Goal: Transaction & Acquisition: Purchase product/service

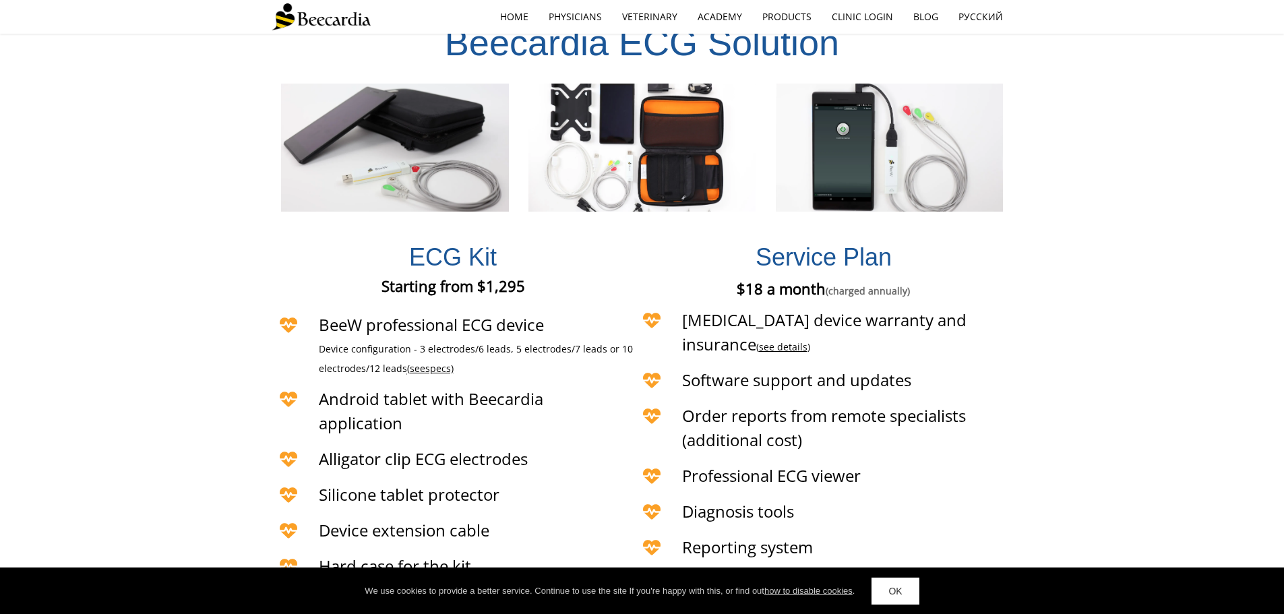
scroll to position [3010, 0]
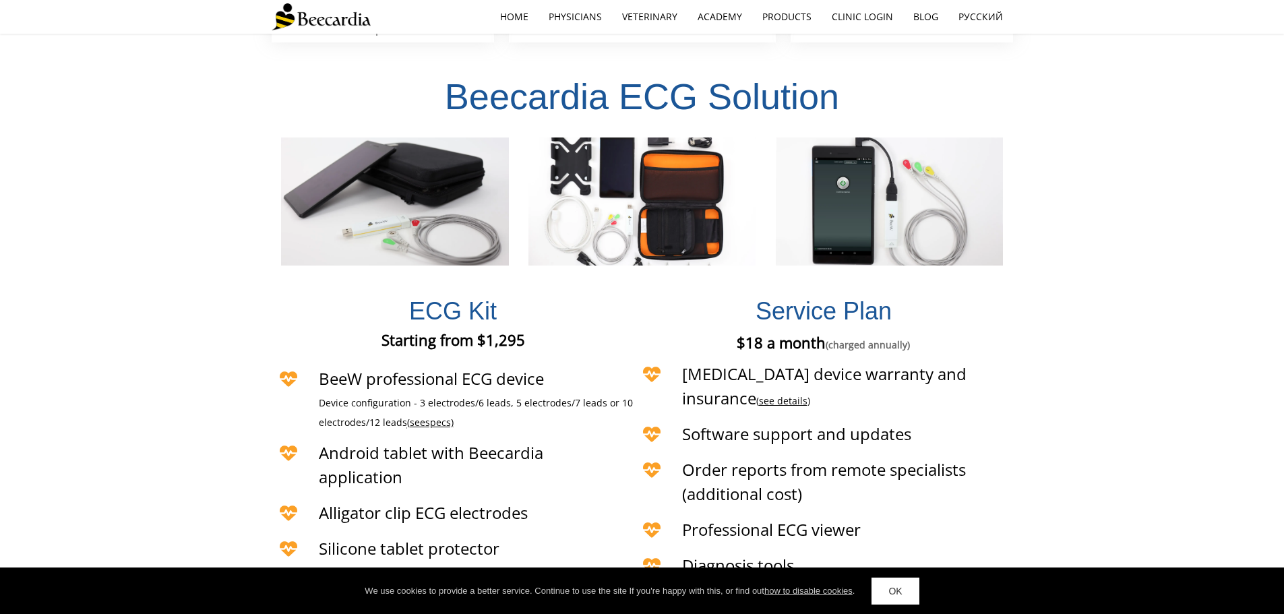
click at [328, 19] on img at bounding box center [321, 16] width 99 height 27
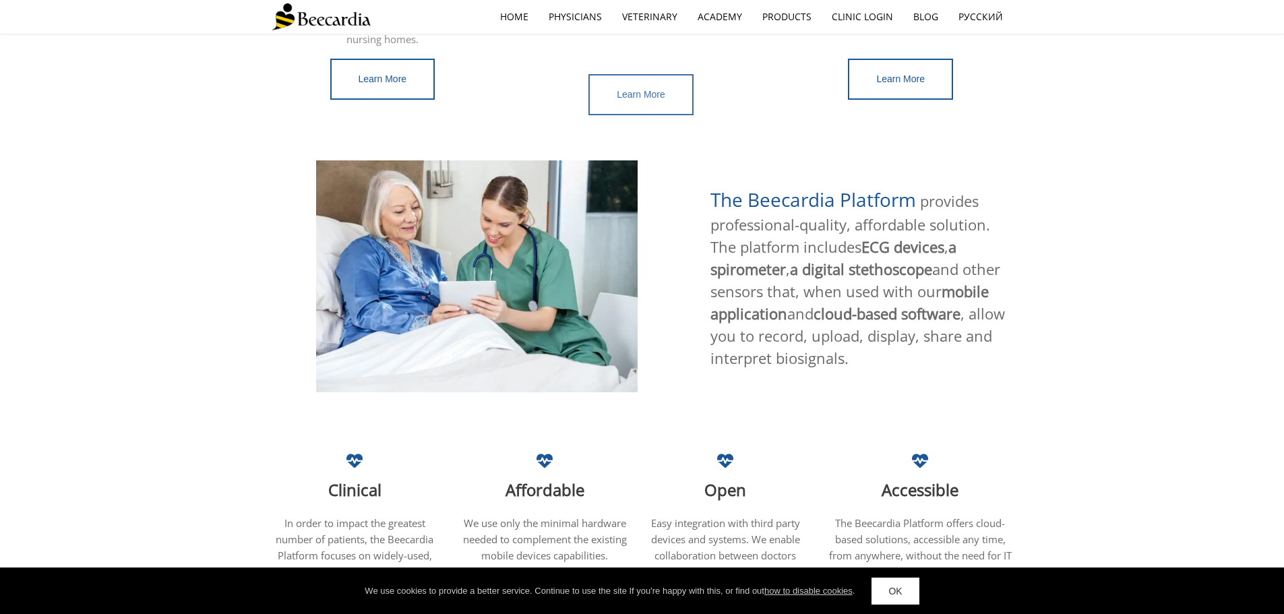
scroll to position [324, 0]
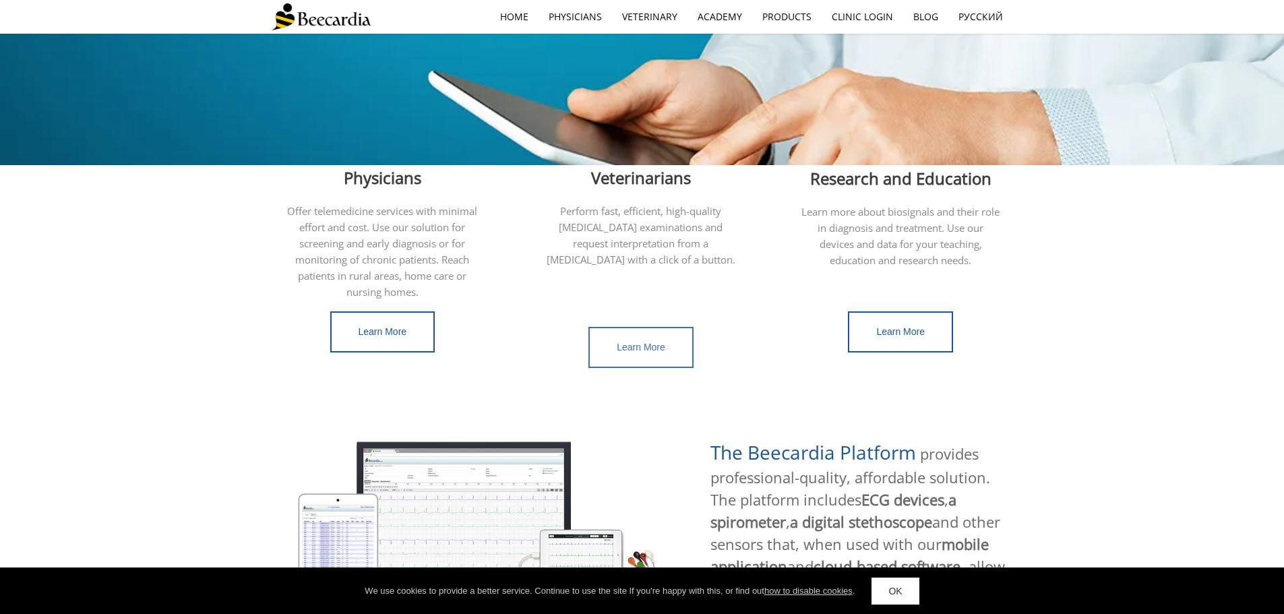
click at [653, 327] on link "Learn More" at bounding box center [641, 347] width 105 height 41
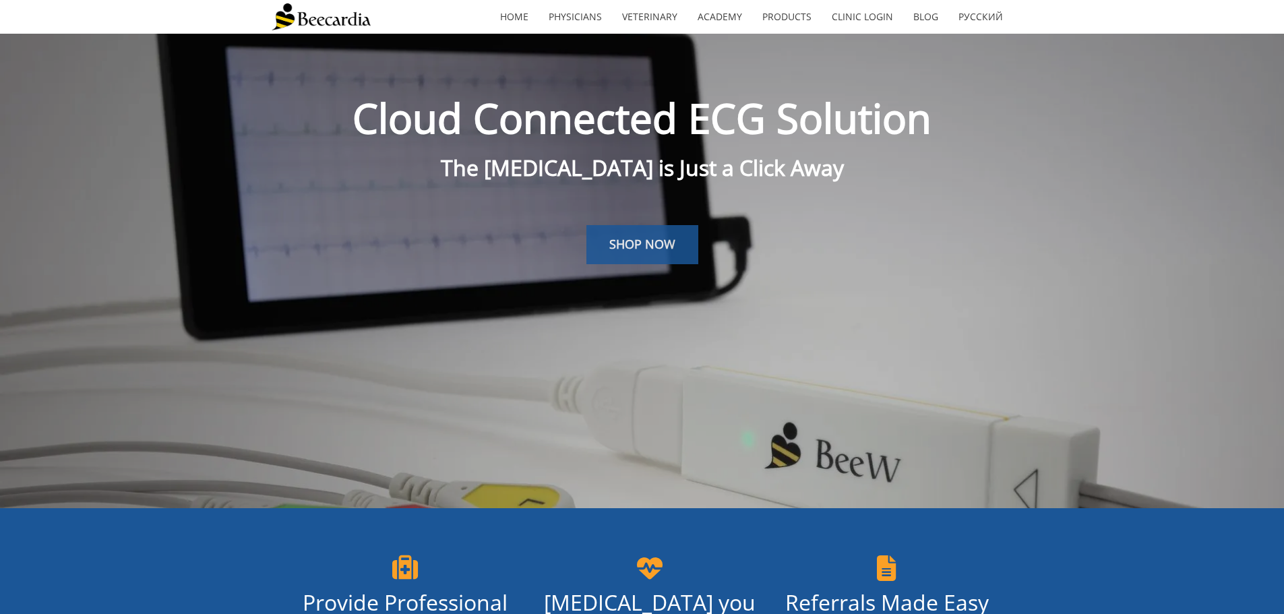
click at [651, 249] on span "SHOP NOW" at bounding box center [642, 244] width 66 height 16
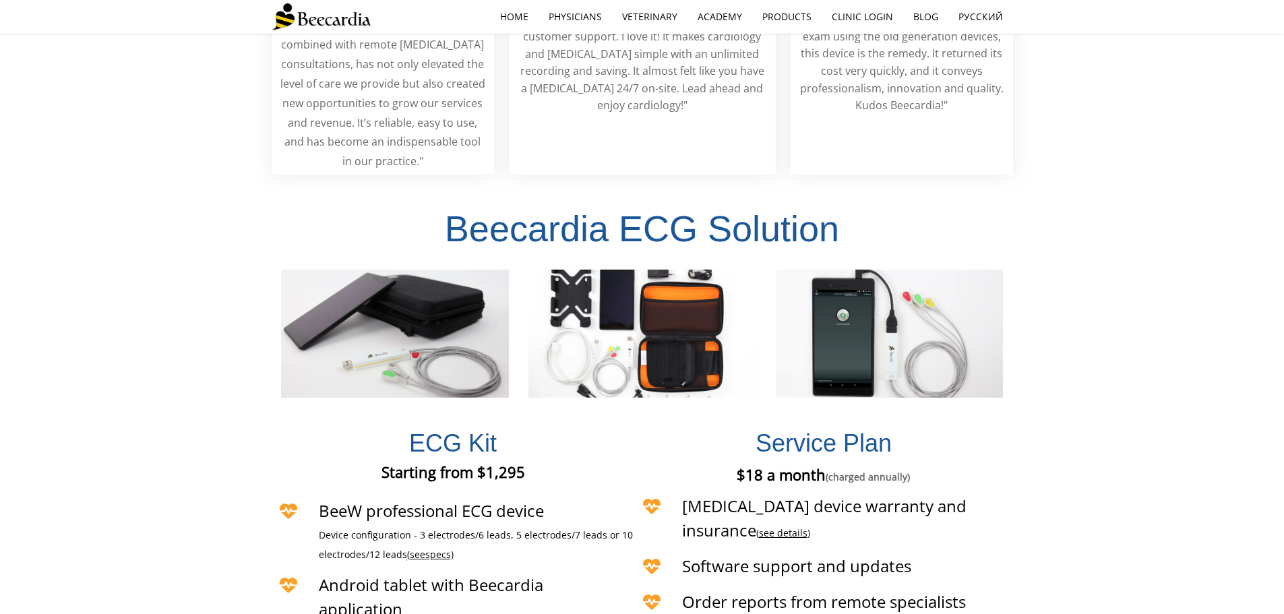
scroll to position [2960, 0]
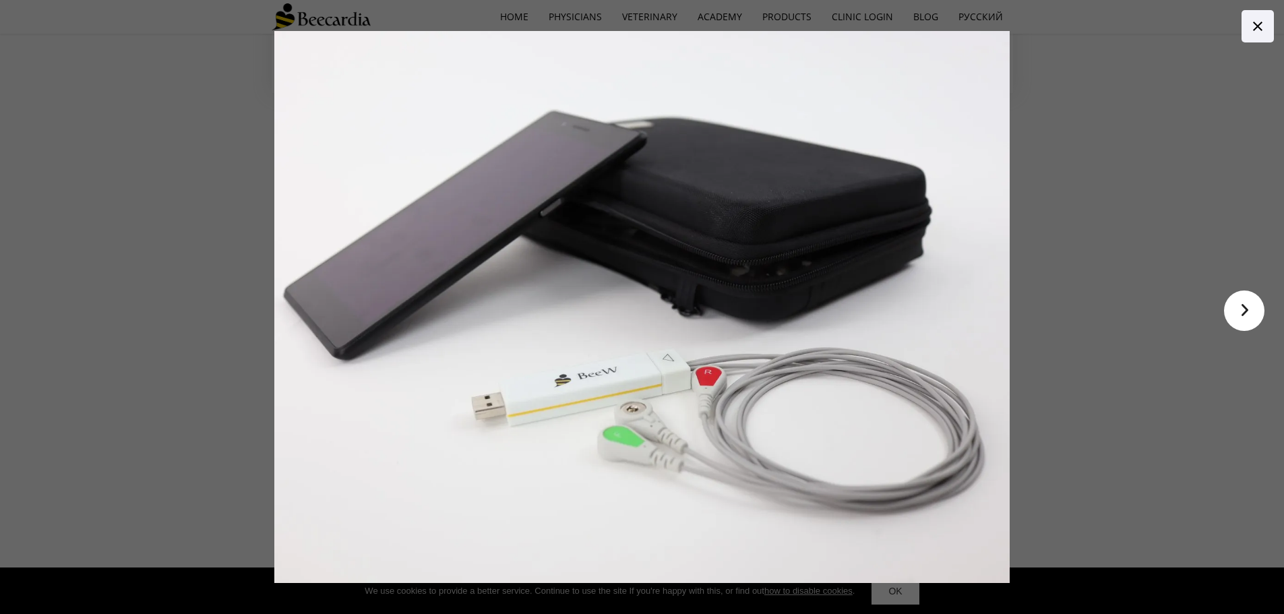
click at [1269, 24] on link at bounding box center [1258, 26] width 32 height 32
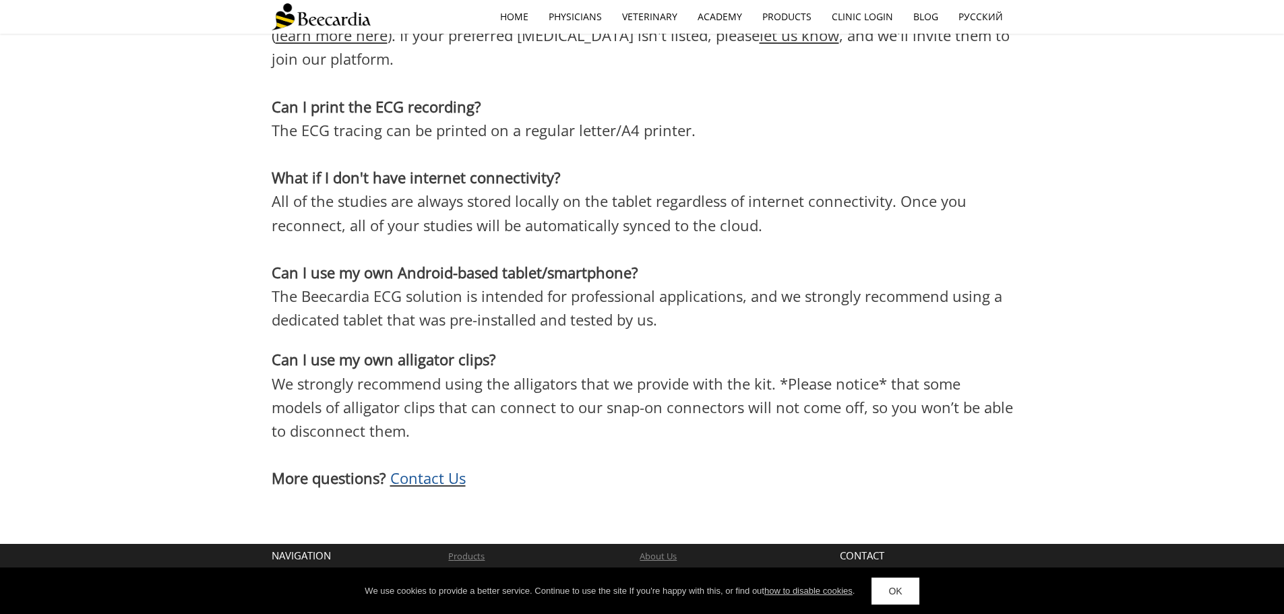
scroll to position [4089, 0]
